Goal: Task Accomplishment & Management: Use online tool/utility

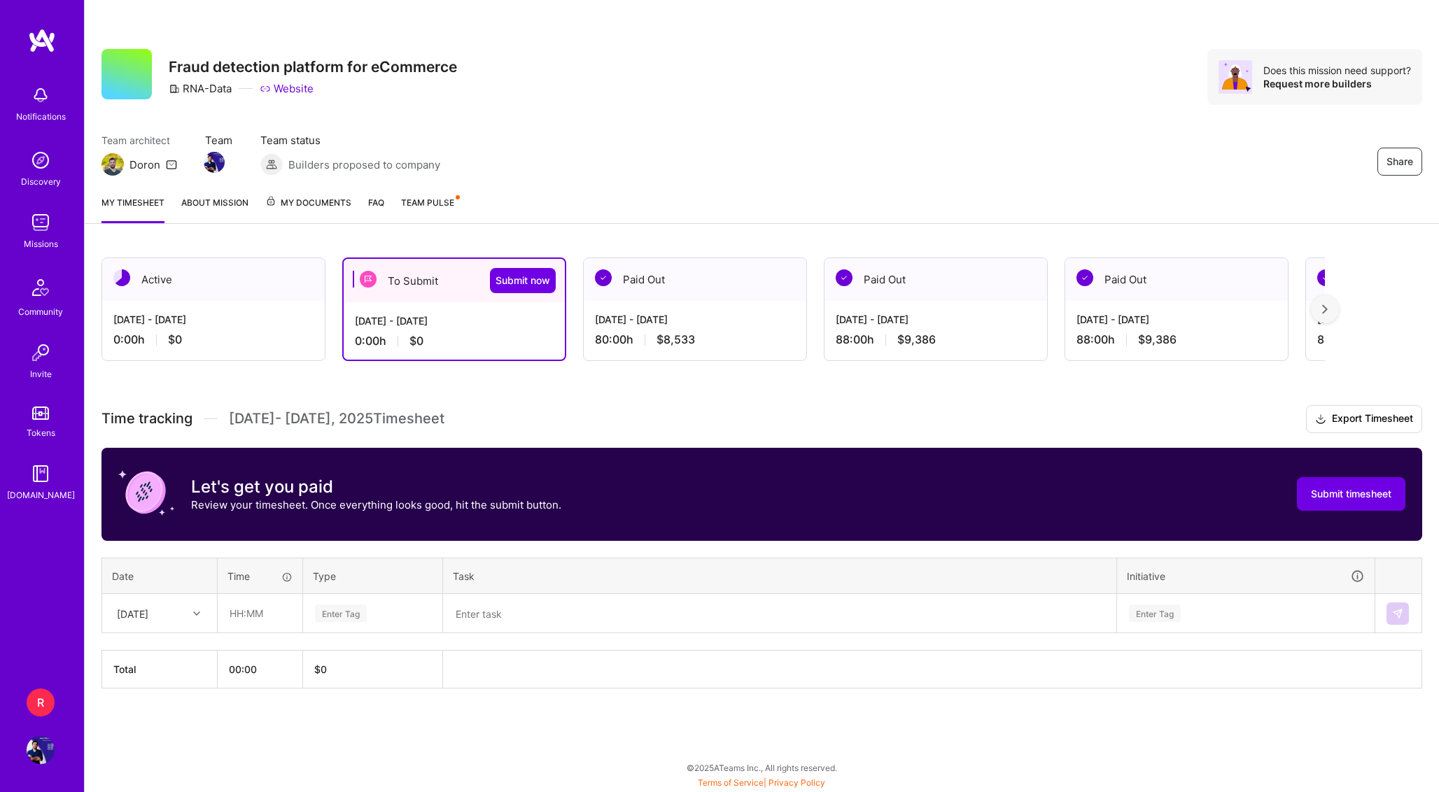
click at [520, 308] on div "[DATE] - [DATE] 0:00 h $0" at bounding box center [454, 330] width 221 height 57
click at [187, 612] on div "[DATE]" at bounding box center [149, 613] width 78 height 23
type input "08:00"
type input "I"
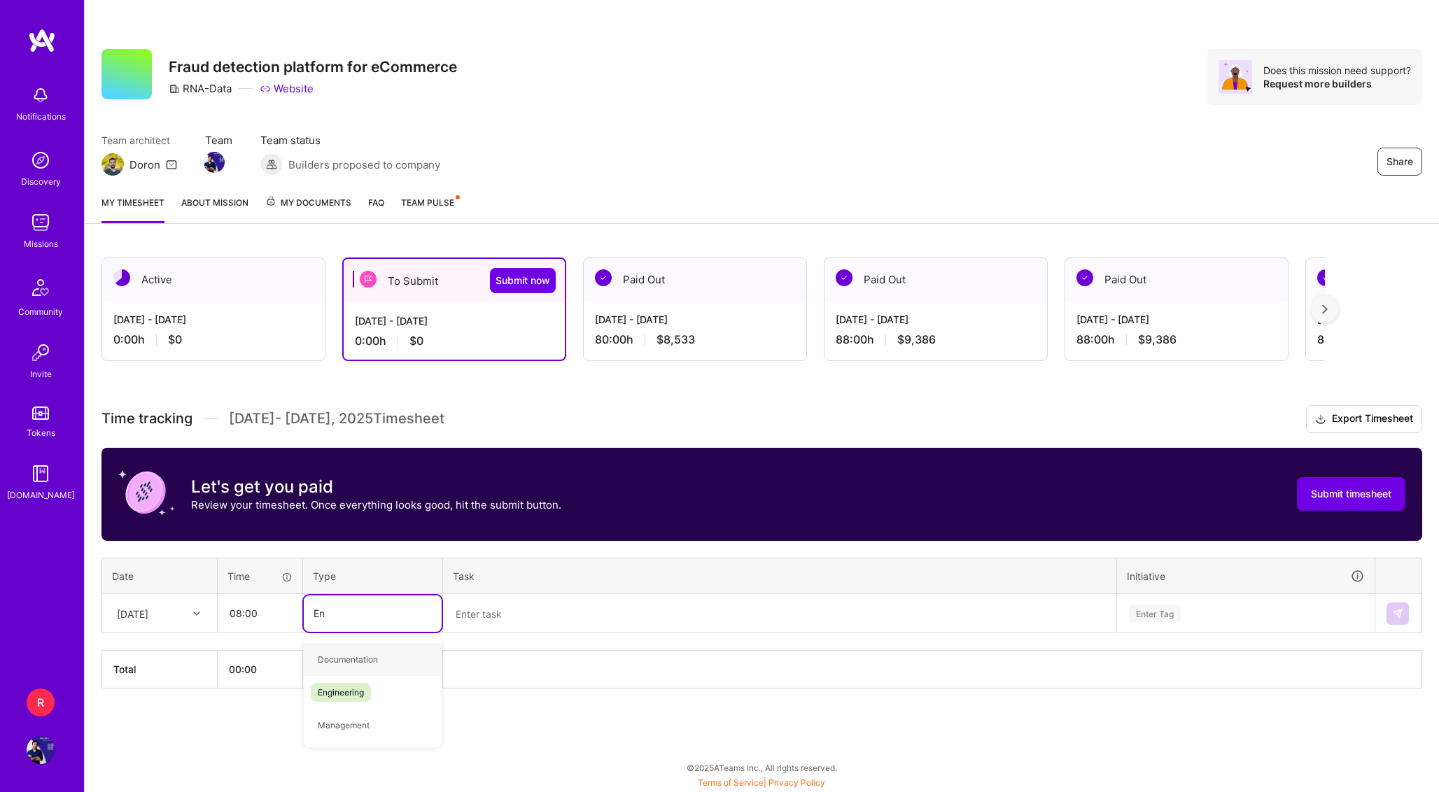
type input "Eng"
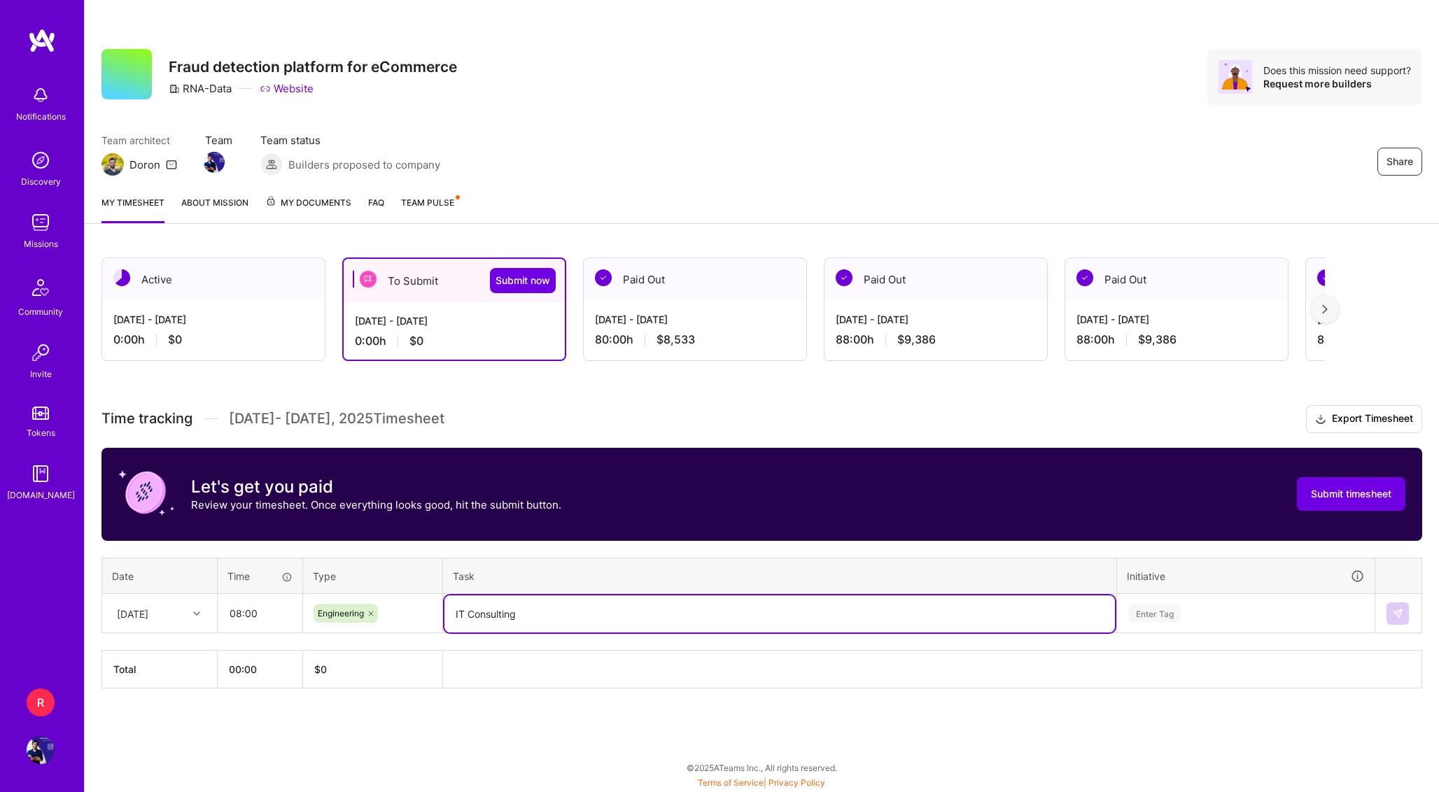
type textarea "IT Consulting"
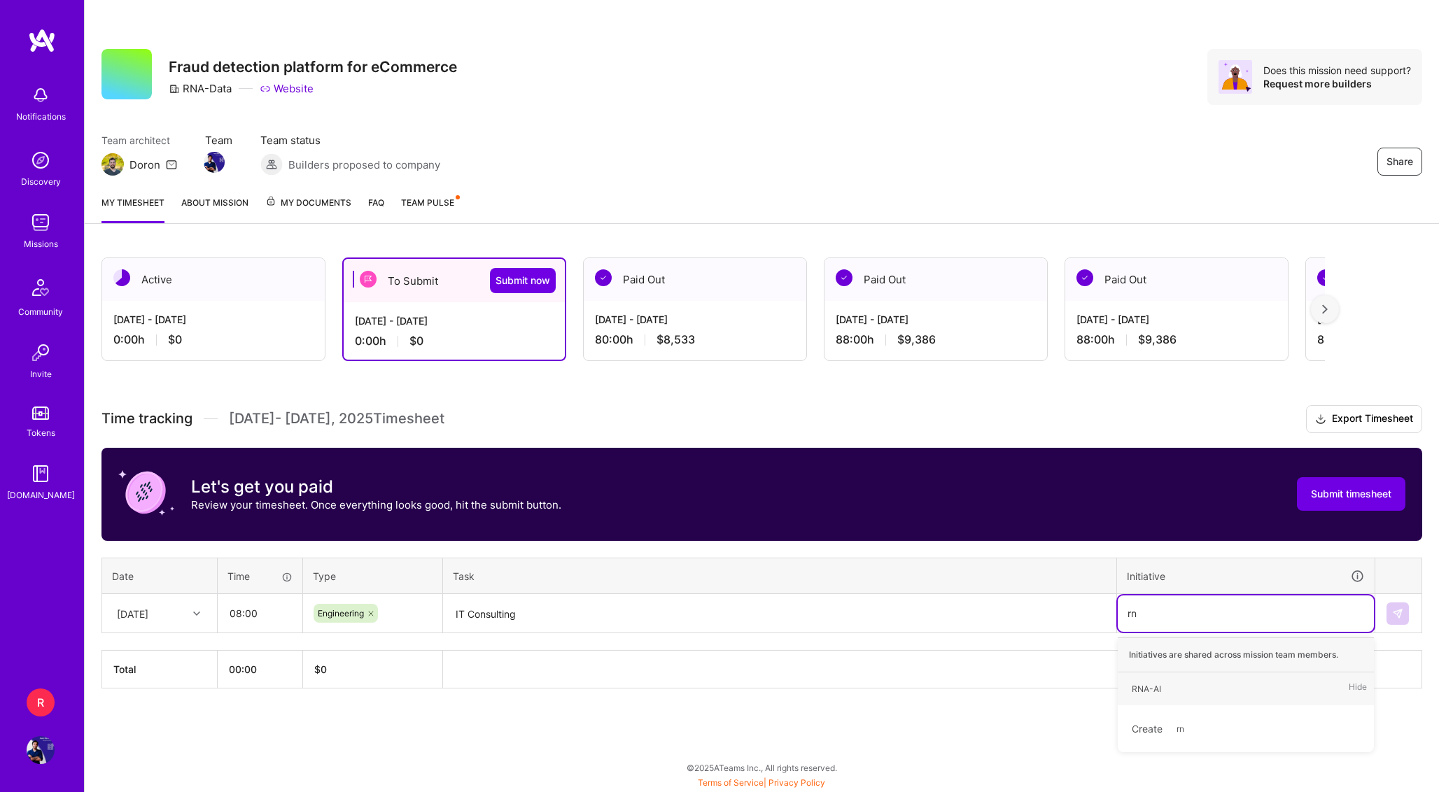
type input "rna"
click at [1392, 614] on img at bounding box center [1397, 613] width 11 height 11
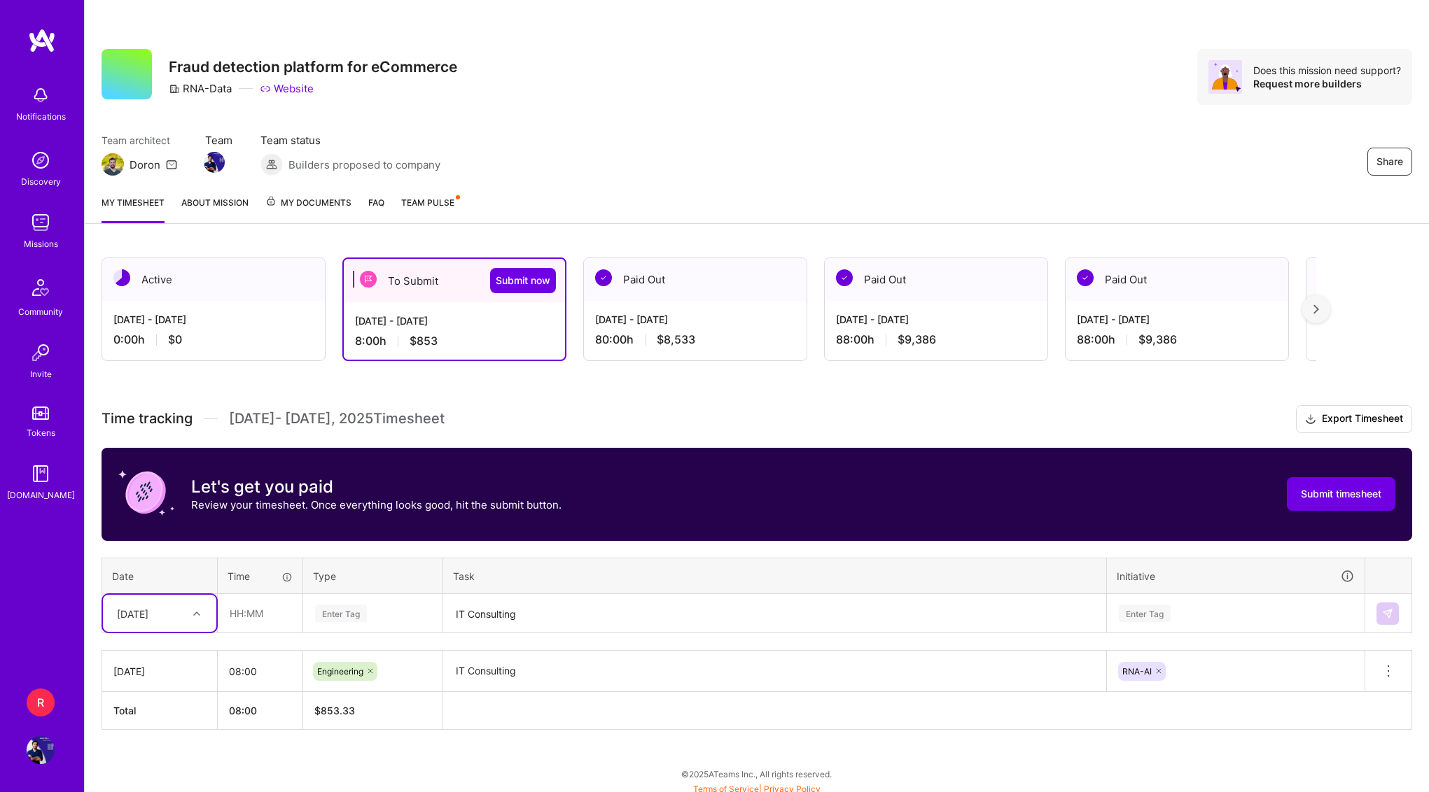
scroll to position [6, 0]
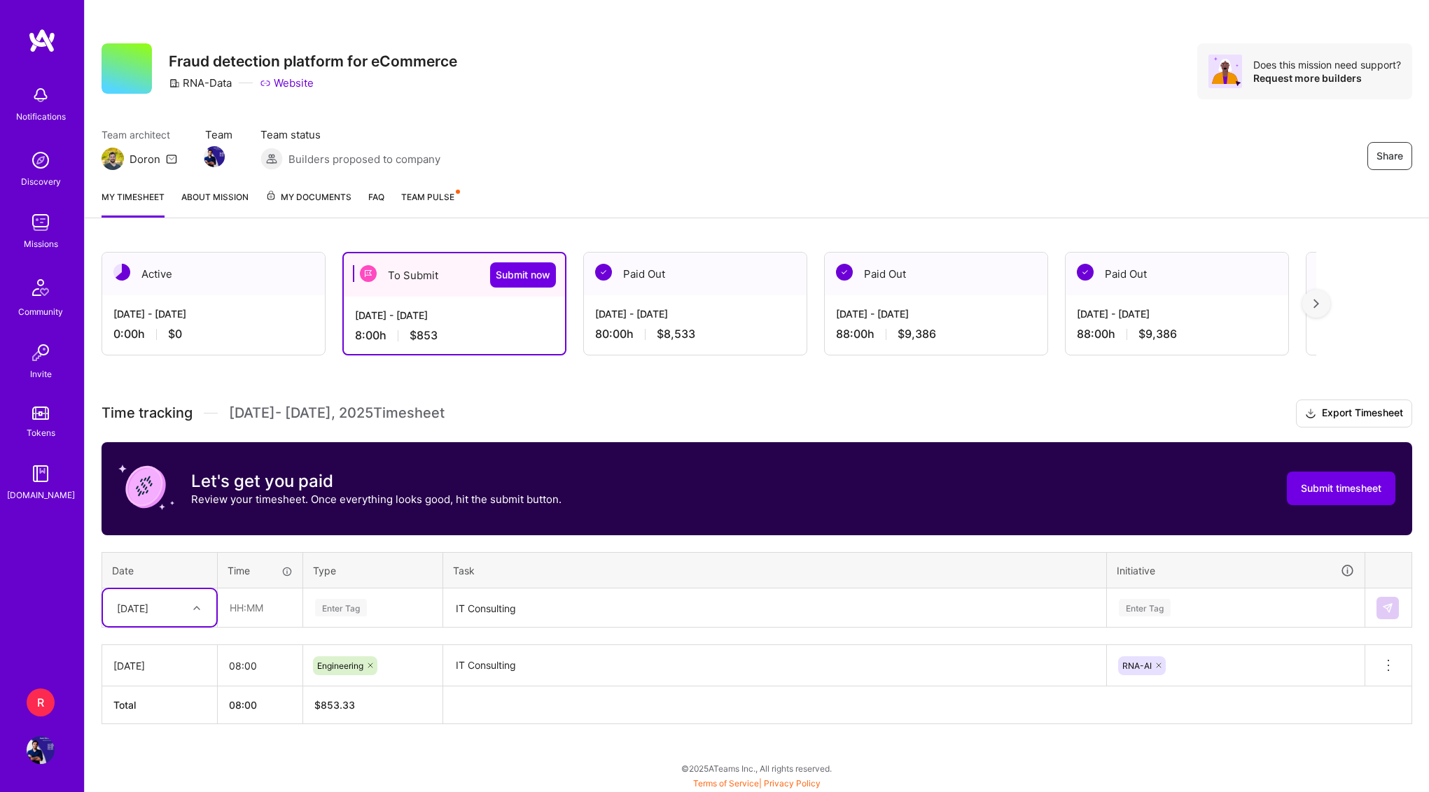
click at [187, 603] on div "[DATE]" at bounding box center [149, 607] width 78 height 23
click at [166, 643] on div "[DATE]" at bounding box center [159, 648] width 113 height 26
type input "08:00"
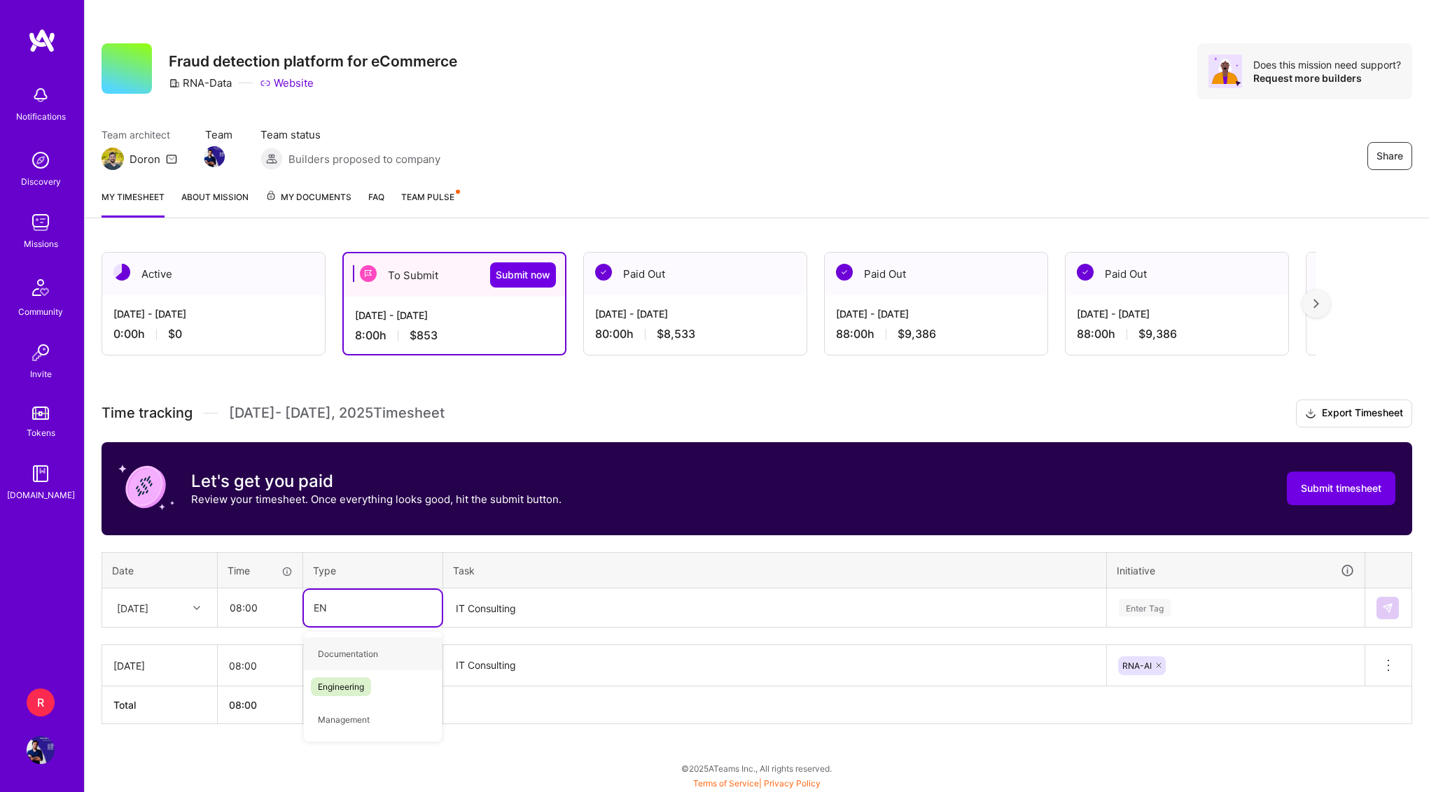
type input "ENg"
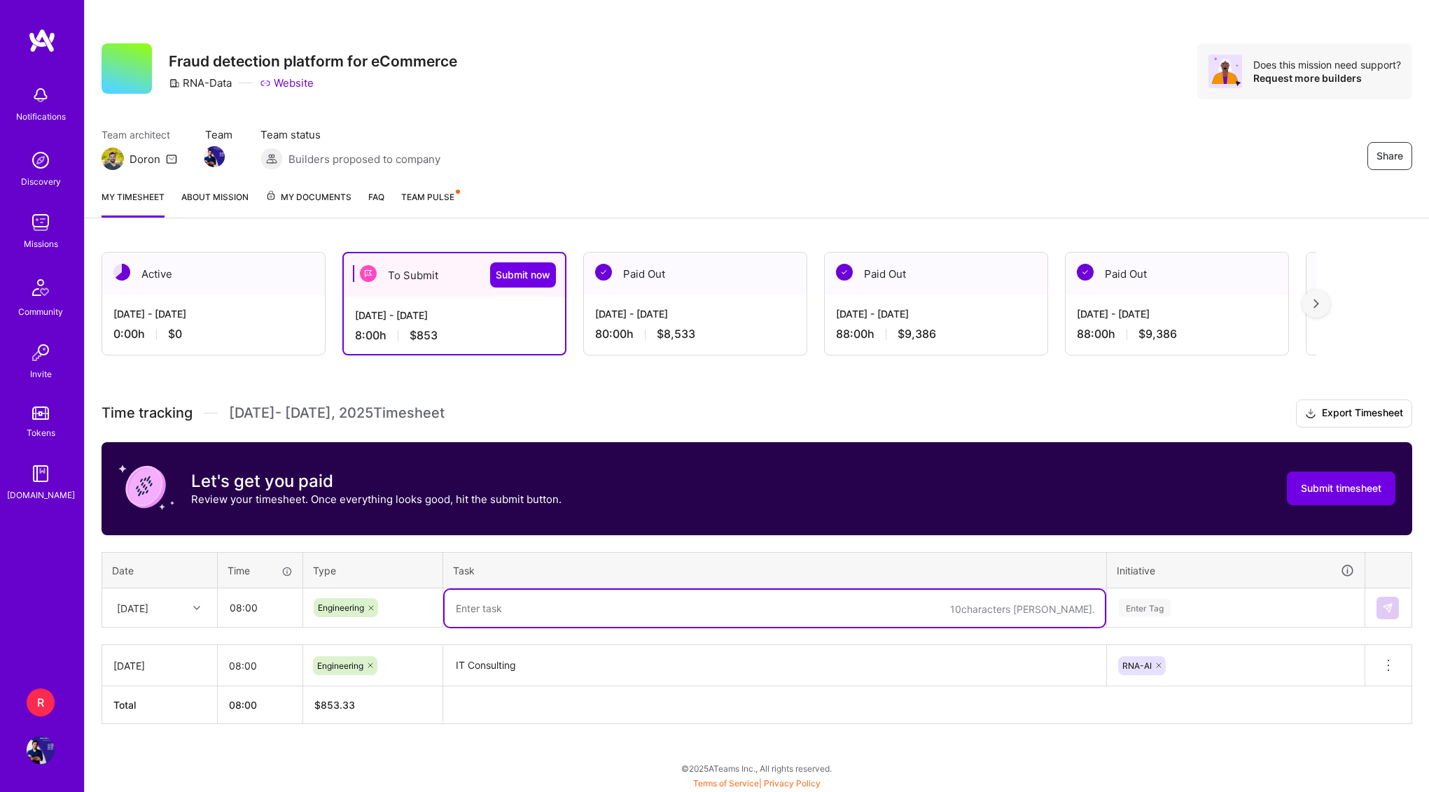
paste textarea "IT Consulting"
type textarea "IT Consulting"
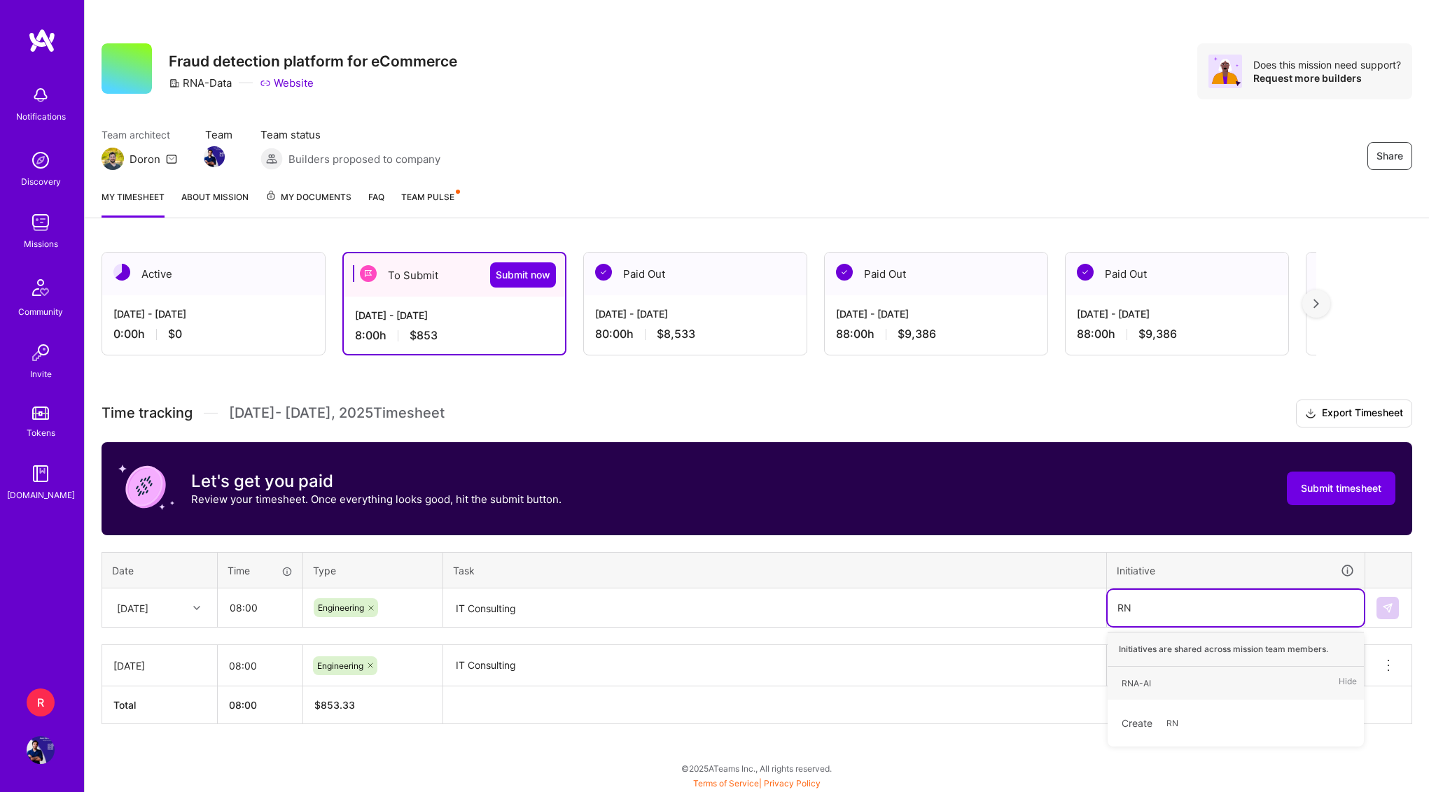
type input "RNA"
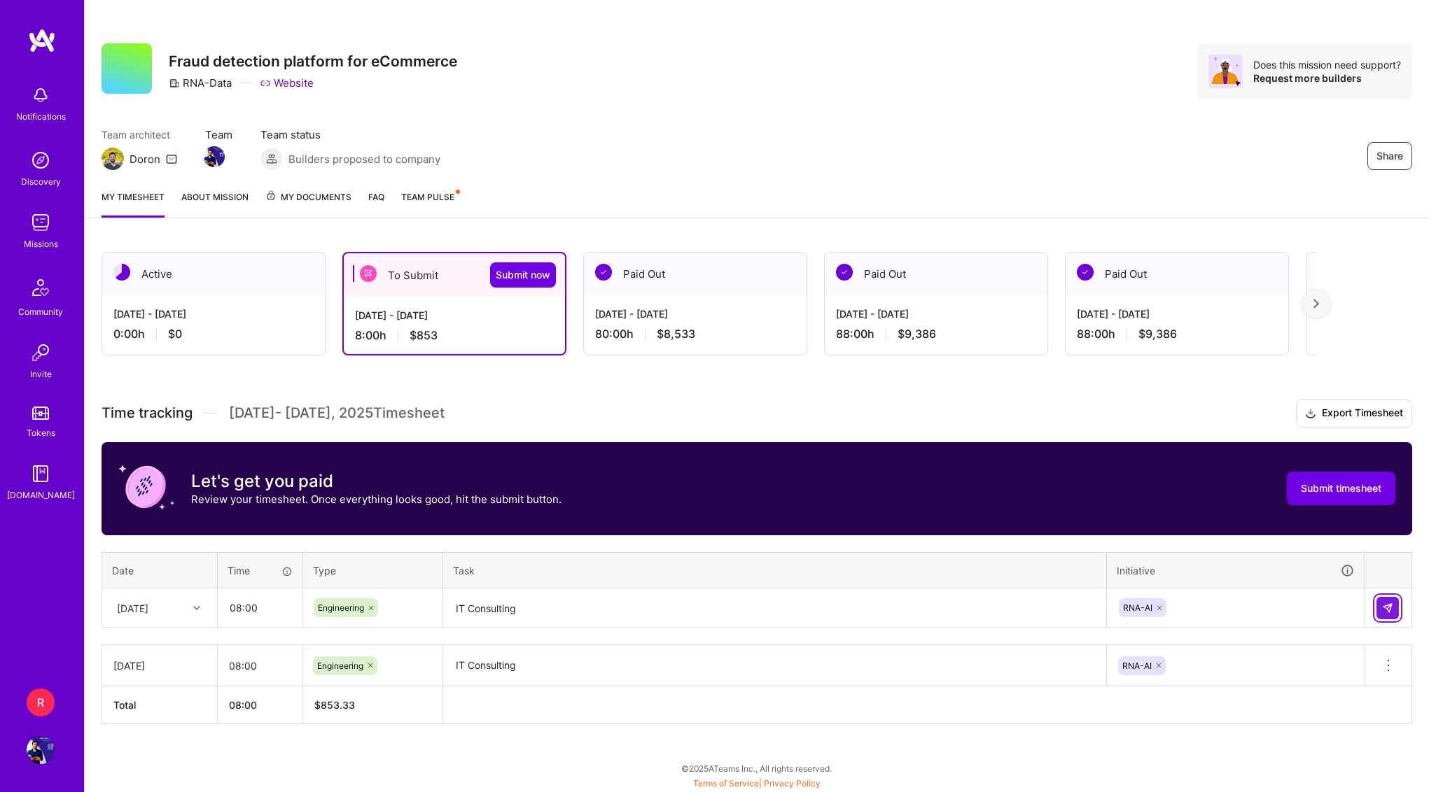
click at [1396, 614] on button at bounding box center [1387, 608] width 22 height 22
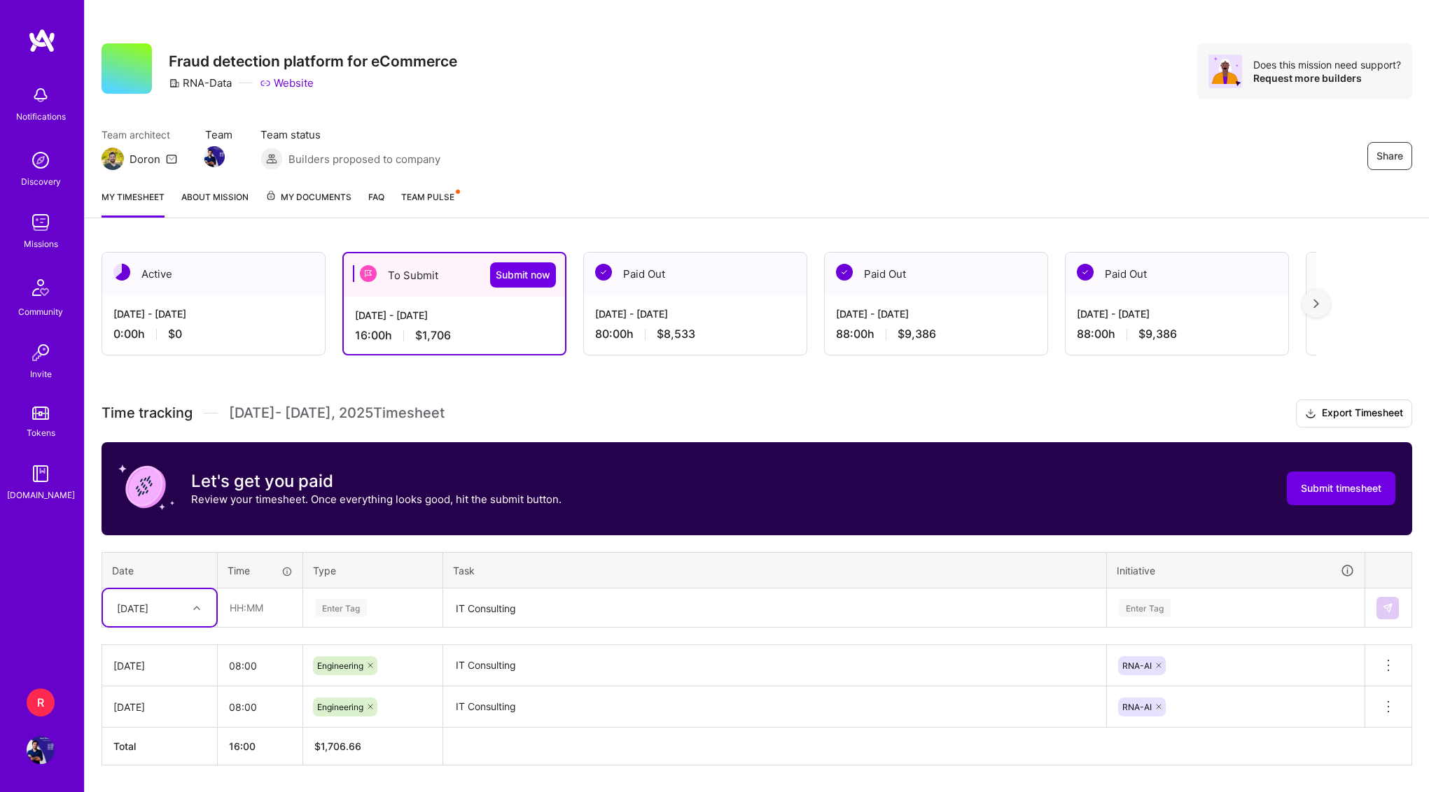
scroll to position [47, 0]
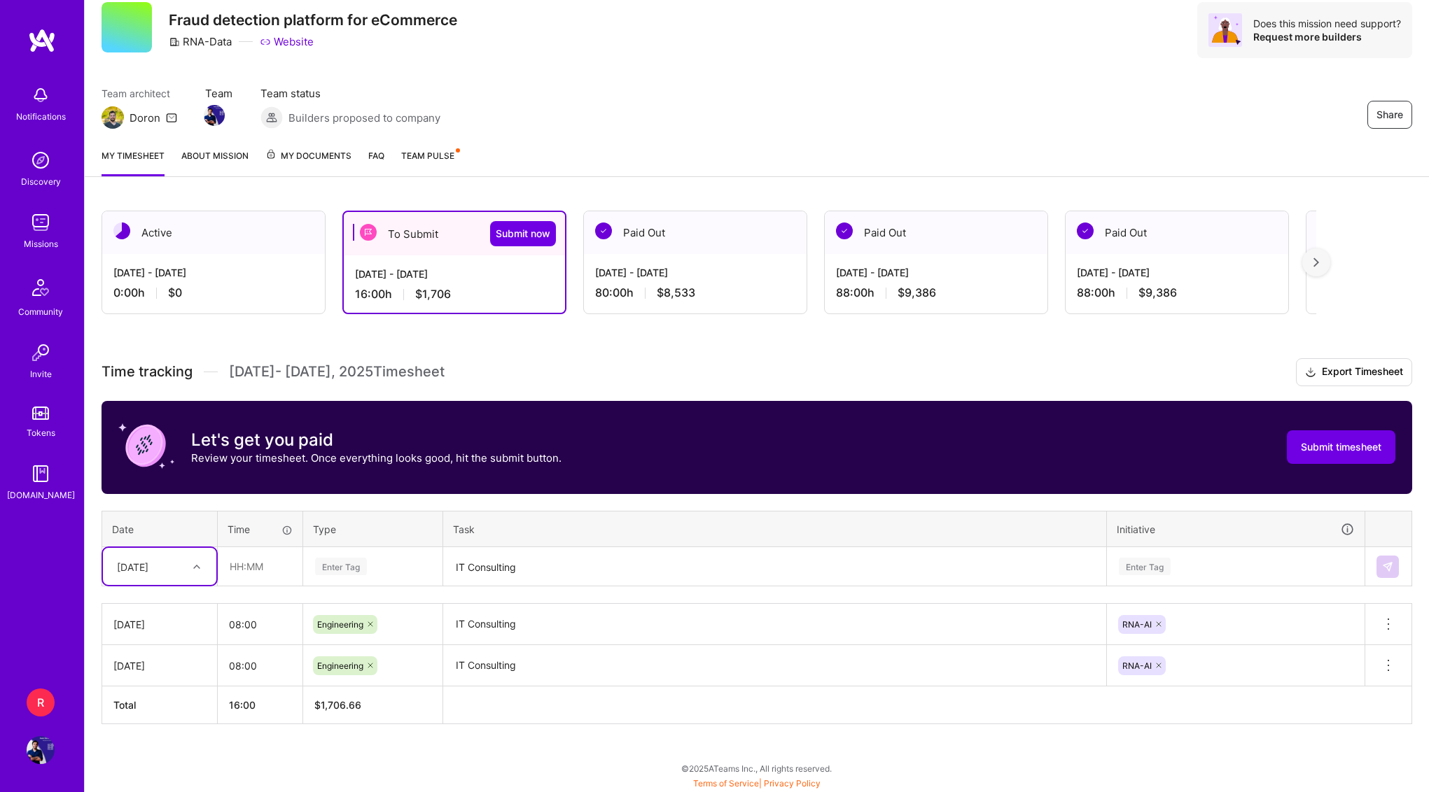
click at [186, 585] on div "option [DATE], selected. Select is focused ,type to refine list, press Down to …" at bounding box center [159, 566] width 113 height 37
click at [158, 634] on div "[DATE]" at bounding box center [159, 632] width 113 height 26
type input "08:00"
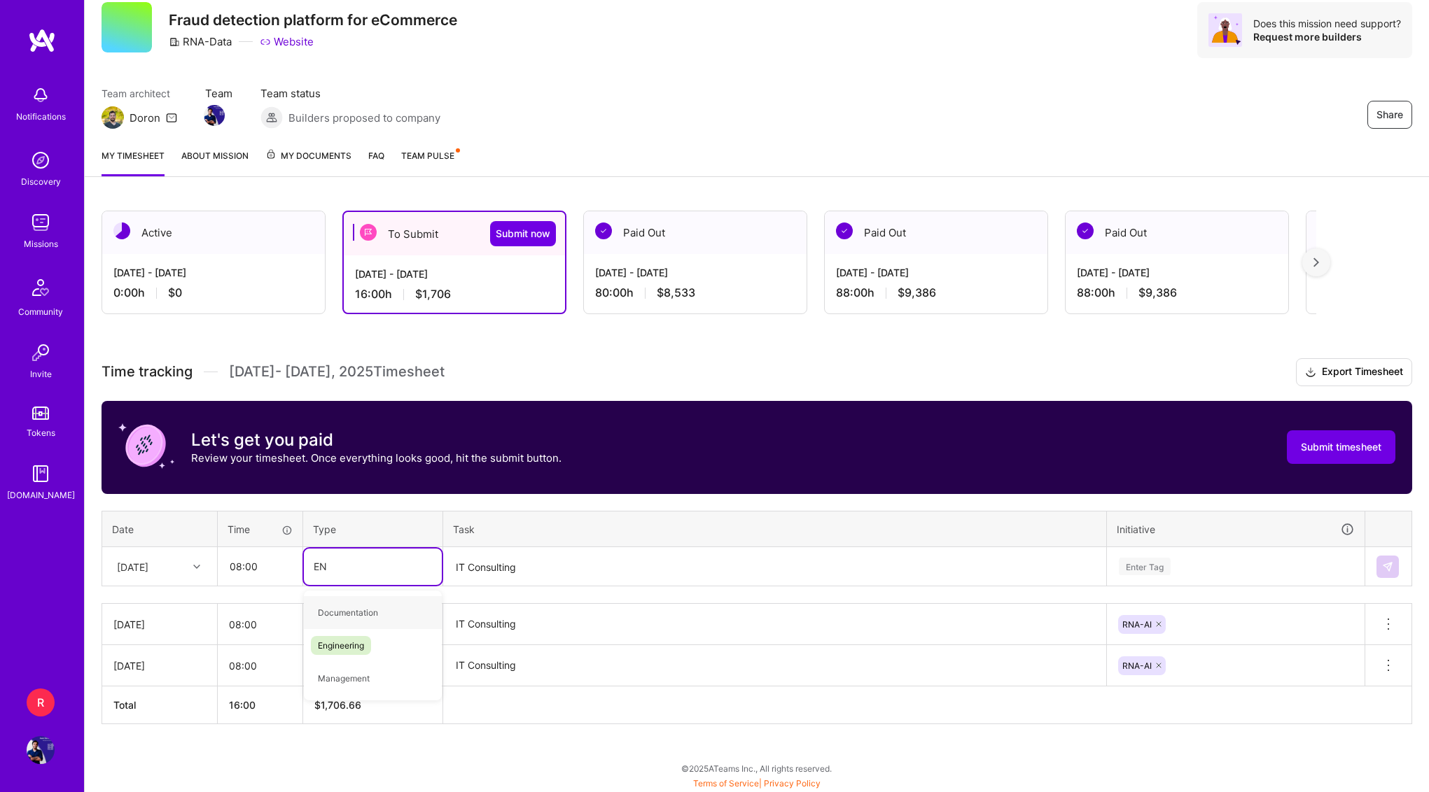
type input "ENG"
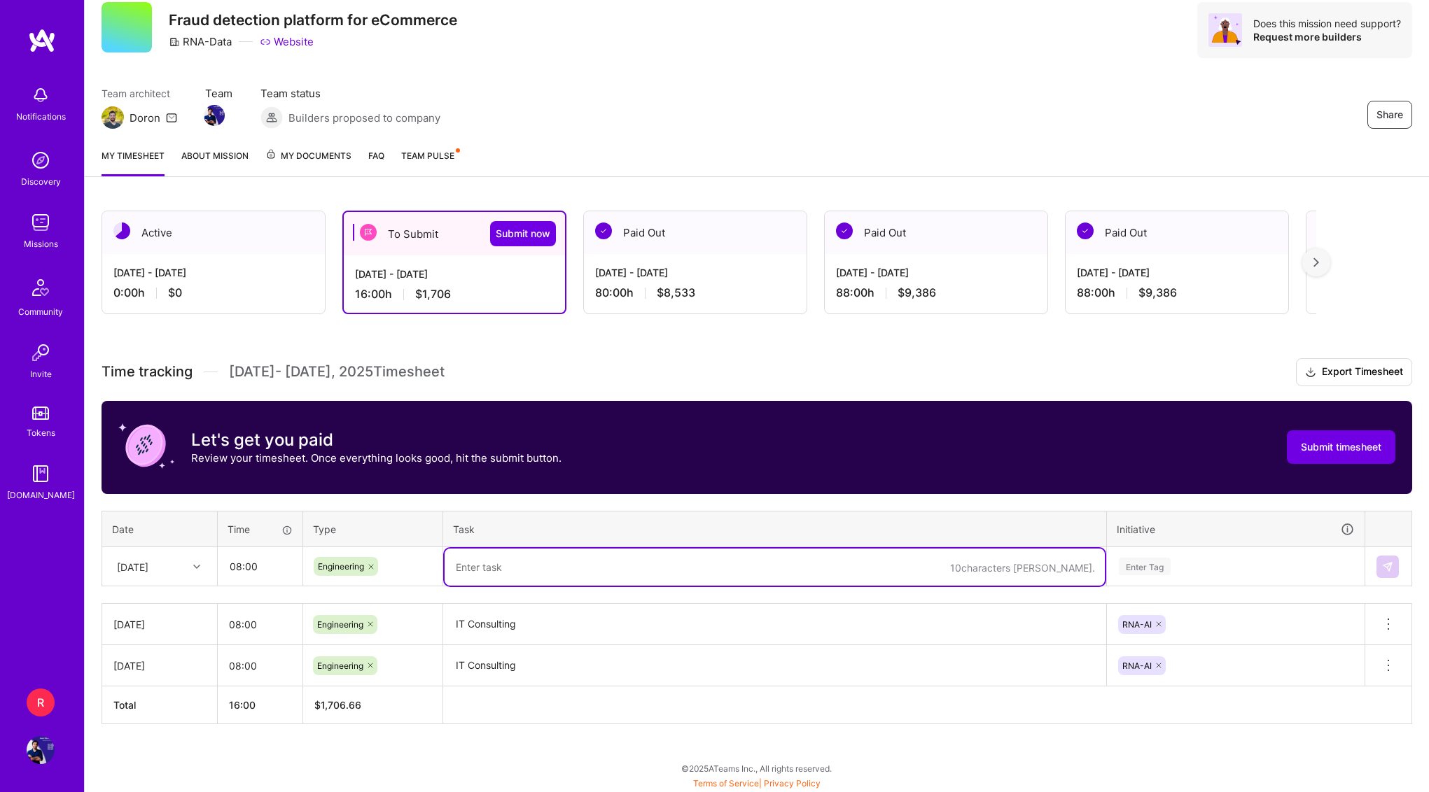
paste textarea "IT Consulting"
type textarea "IT Consulting"
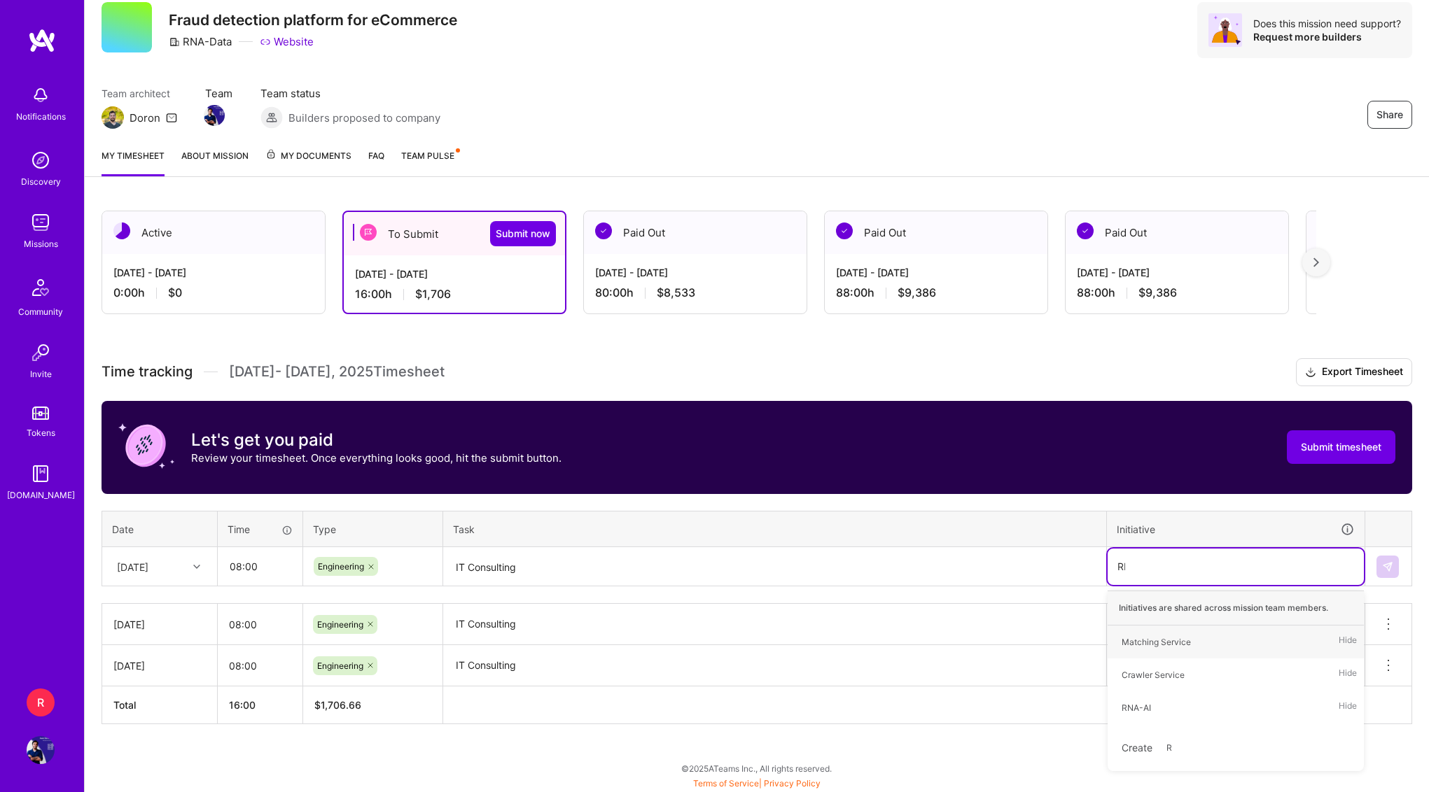
type input "RNA"
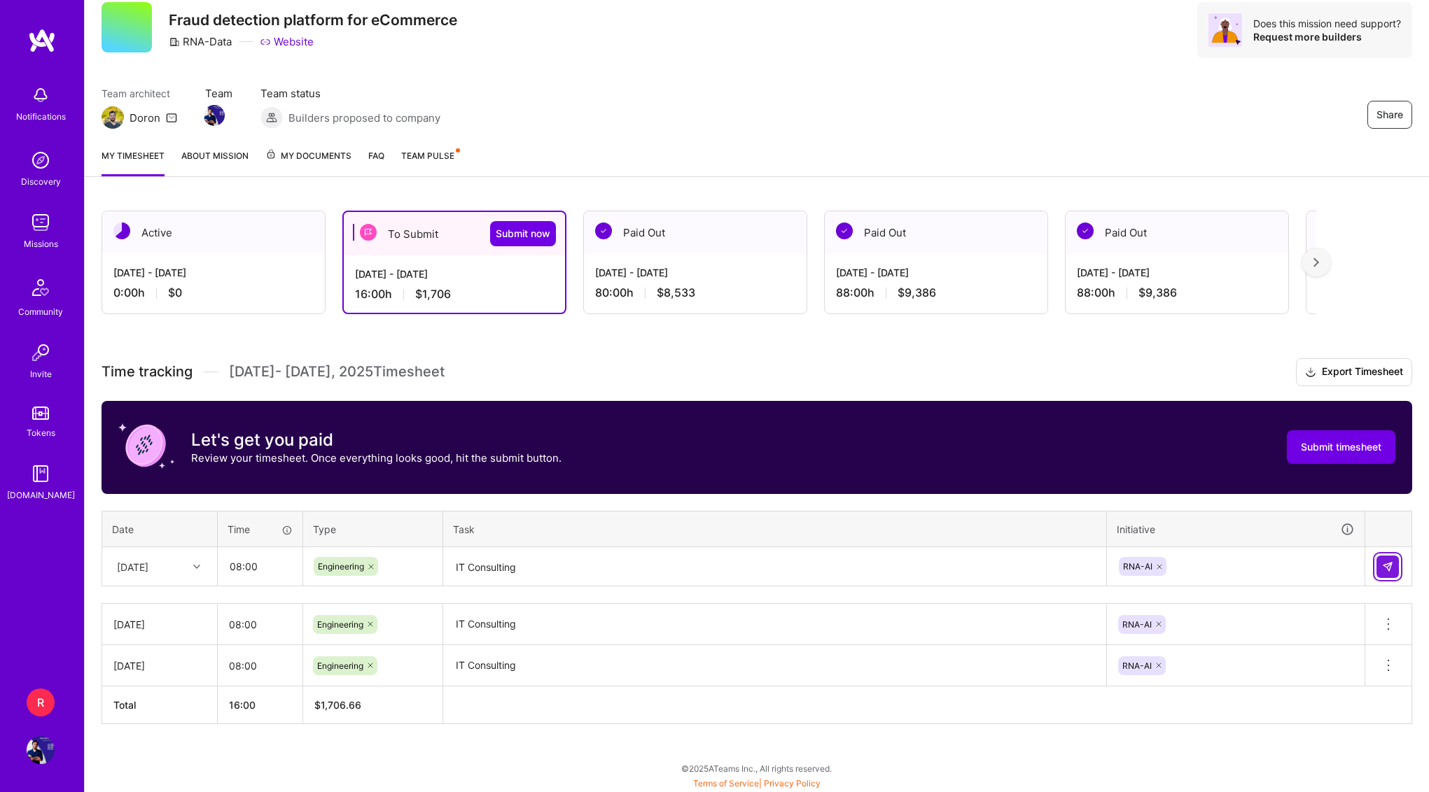
click at [1384, 572] on button at bounding box center [1387, 567] width 22 height 22
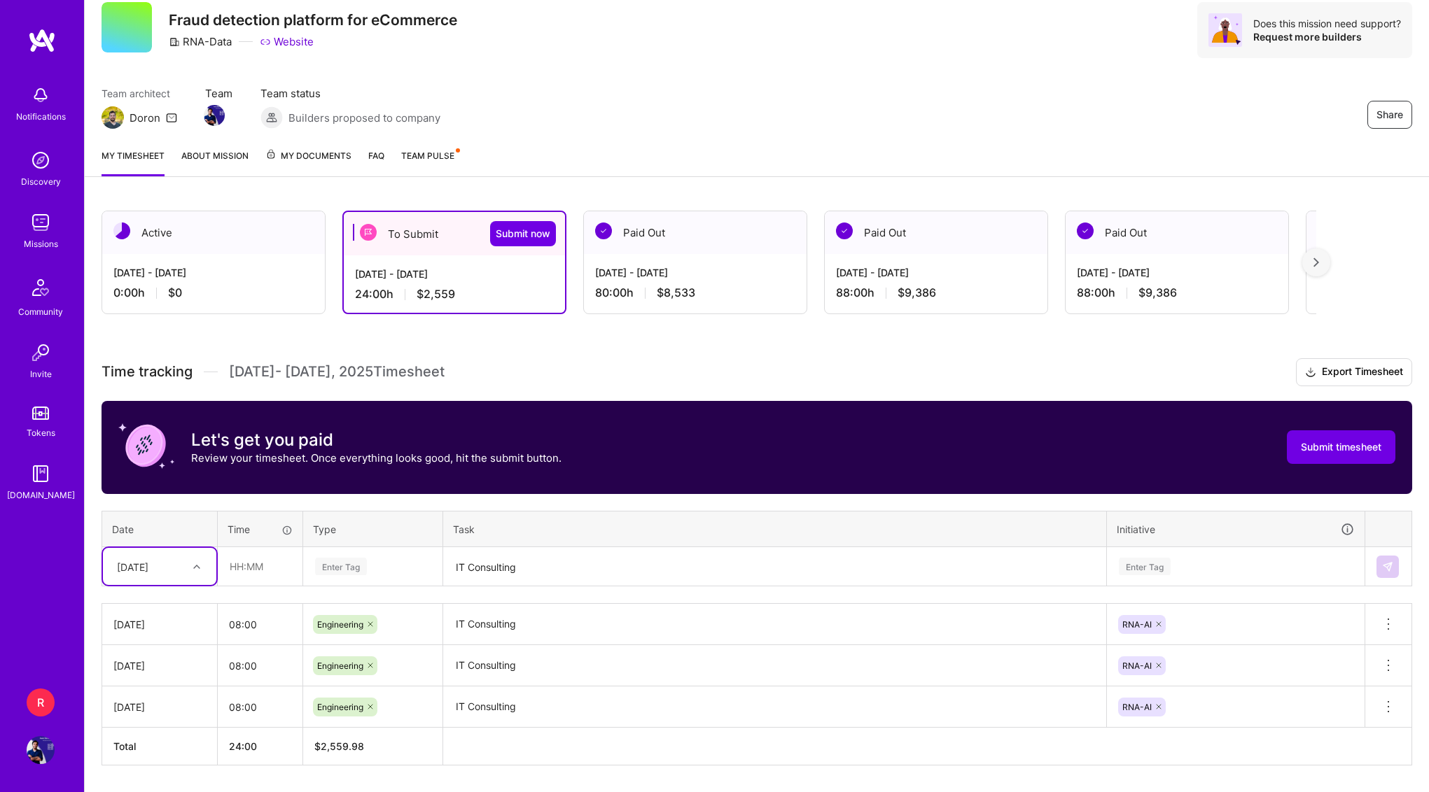
scroll to position [88, 0]
